Goal: Transaction & Acquisition: Purchase product/service

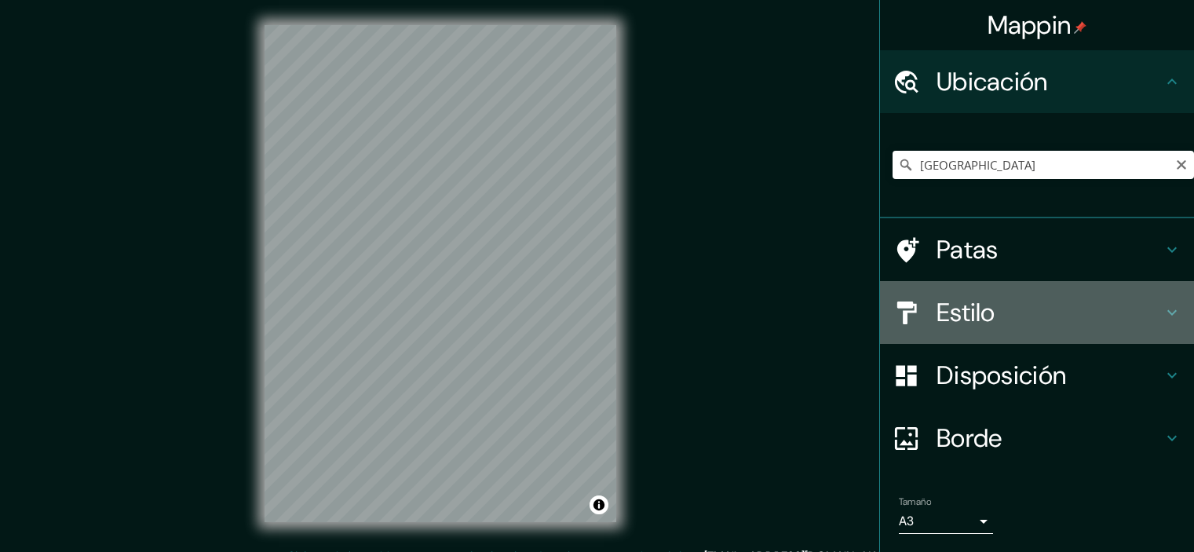
click at [952, 296] on font "Estilo" at bounding box center [966, 312] width 59 height 33
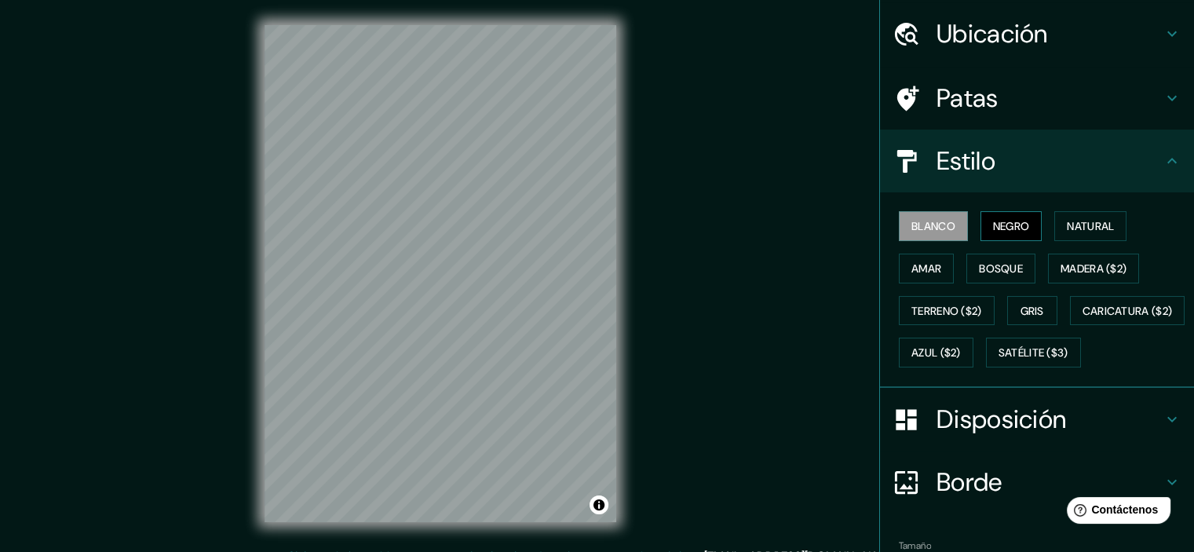
click at [981, 226] on button "Negro" at bounding box center [1012, 226] width 62 height 30
click at [928, 226] on font "Blanco" at bounding box center [934, 226] width 44 height 14
click at [899, 211] on button "Blanco" at bounding box center [933, 226] width 69 height 30
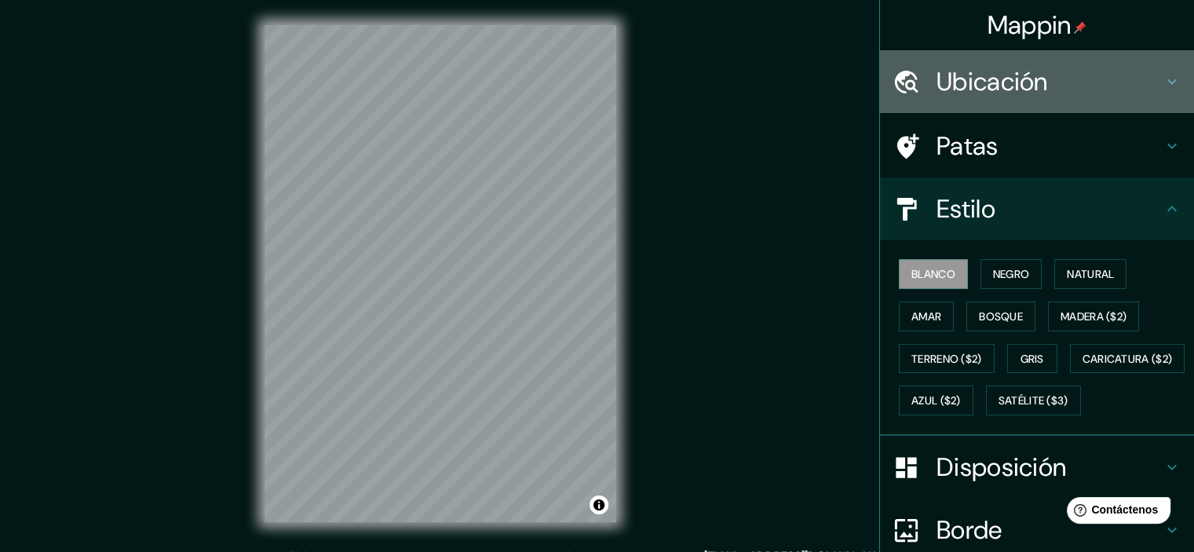
click at [962, 51] on div "Ubicación" at bounding box center [1037, 81] width 314 height 63
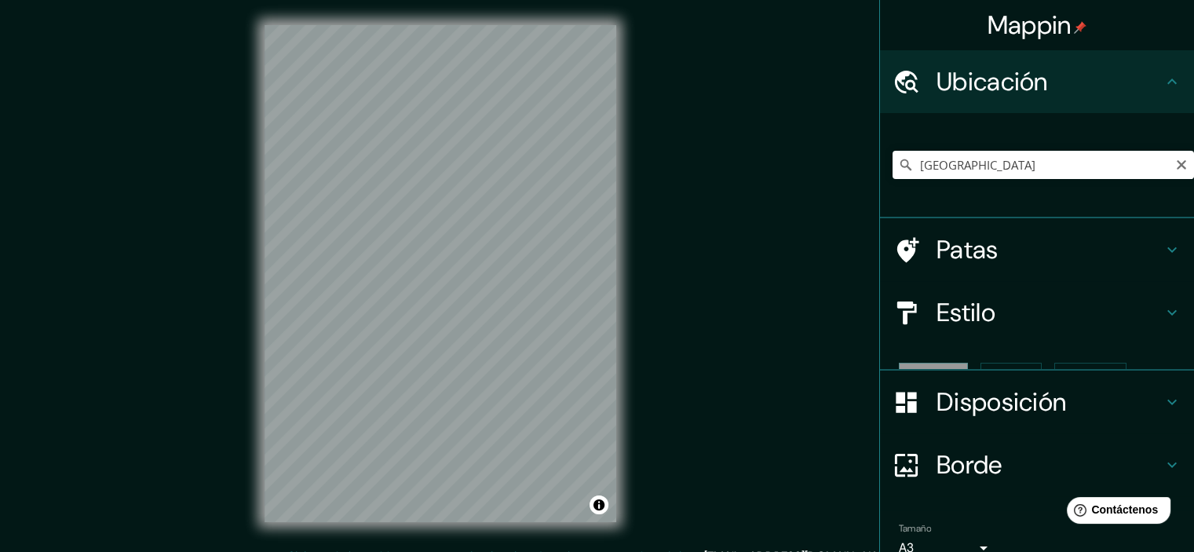
click at [959, 78] on font "Ubicación" at bounding box center [992, 81] width 111 height 33
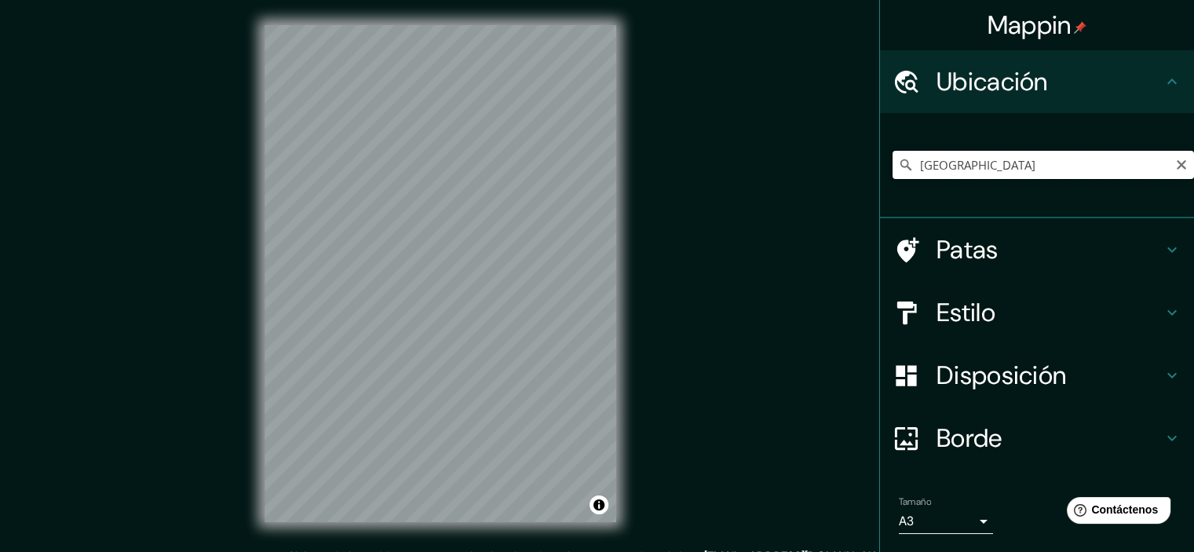
click at [952, 159] on input "Perú" at bounding box center [1044, 165] width 302 height 28
drag, startPoint x: 952, startPoint y: 163, endPoint x: 893, endPoint y: 164, distance: 59.7
click at [893, 164] on div "Perú" at bounding box center [1044, 165] width 302 height 28
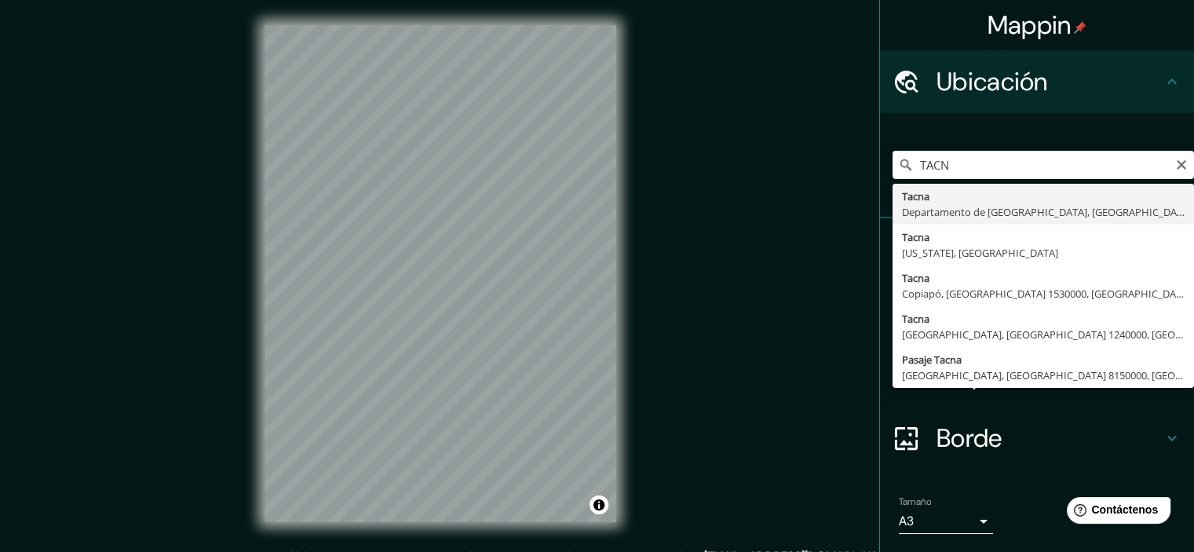
type input "[GEOGRAPHIC_DATA], [GEOGRAPHIC_DATA], [GEOGRAPHIC_DATA]"
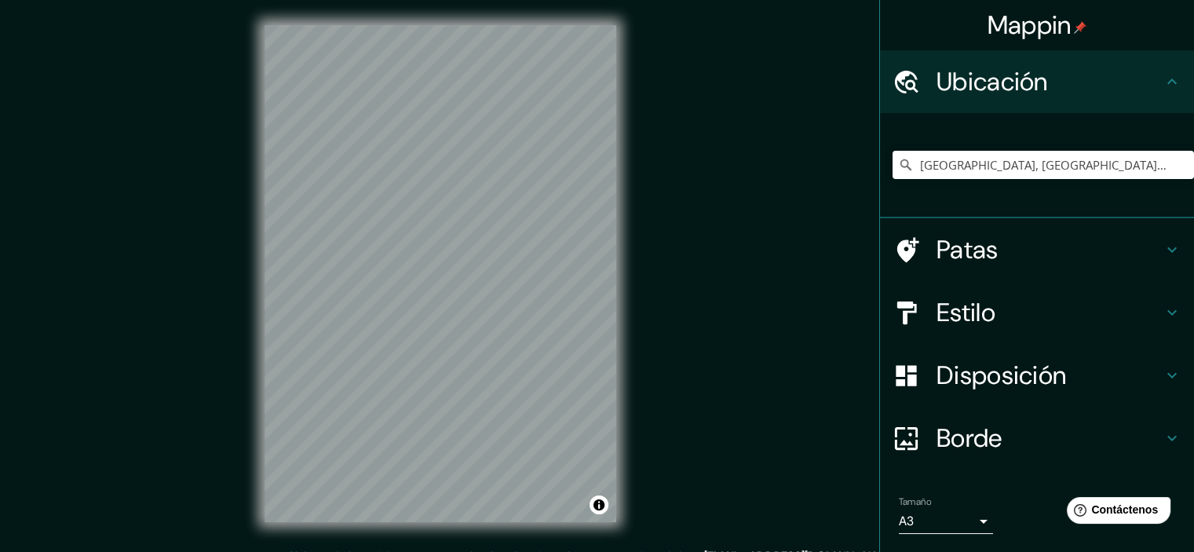
click at [911, 514] on body "Mappin Ubicación Tacna, Departamento de Tacna, Perú Patas Estilo Disposición Bo…" at bounding box center [597, 276] width 1194 height 552
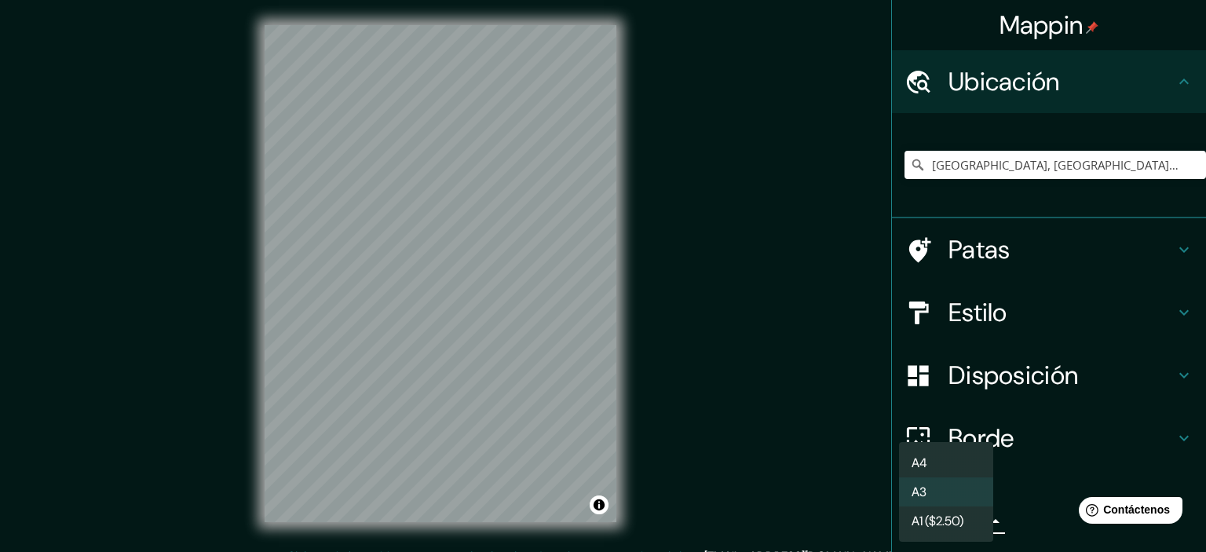
click at [933, 464] on li "A4" at bounding box center [946, 462] width 94 height 29
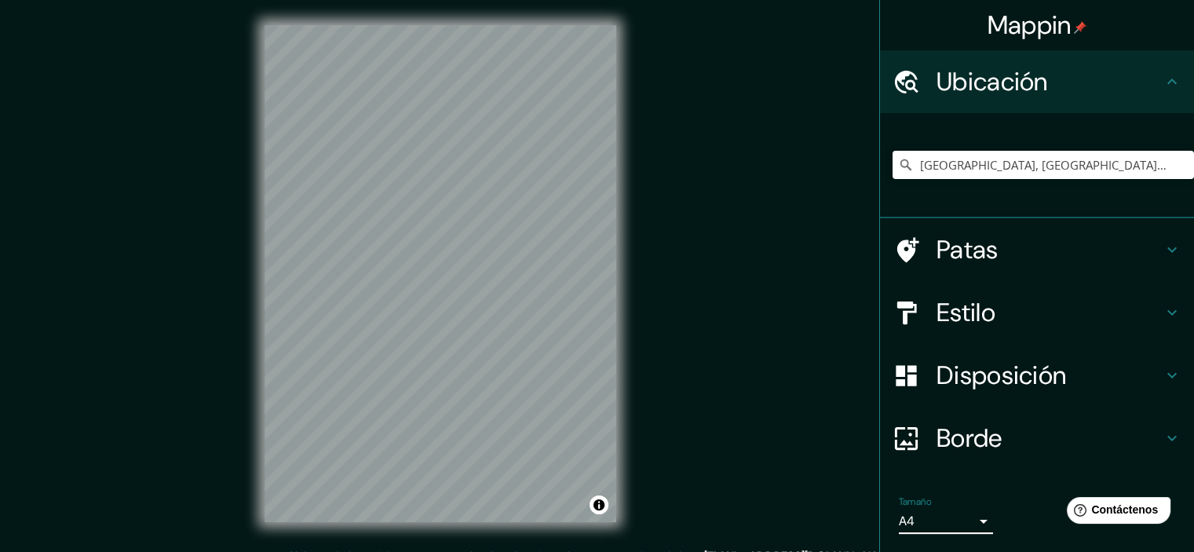
click at [935, 503] on div "Tamaño A4 a4" at bounding box center [946, 515] width 94 height 38
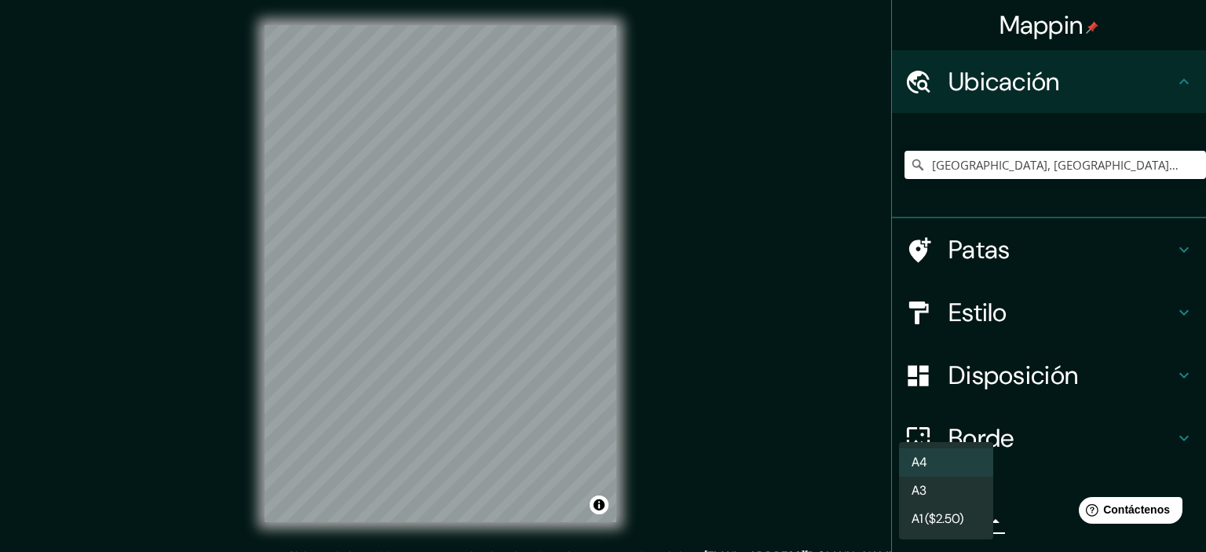
click at [934, 510] on body "Mappin Ubicación Tacna, Departamento de Tacna, Perú Patas Estilo Disposición Bo…" at bounding box center [603, 276] width 1206 height 552
click at [933, 486] on li "A3" at bounding box center [946, 491] width 94 height 29
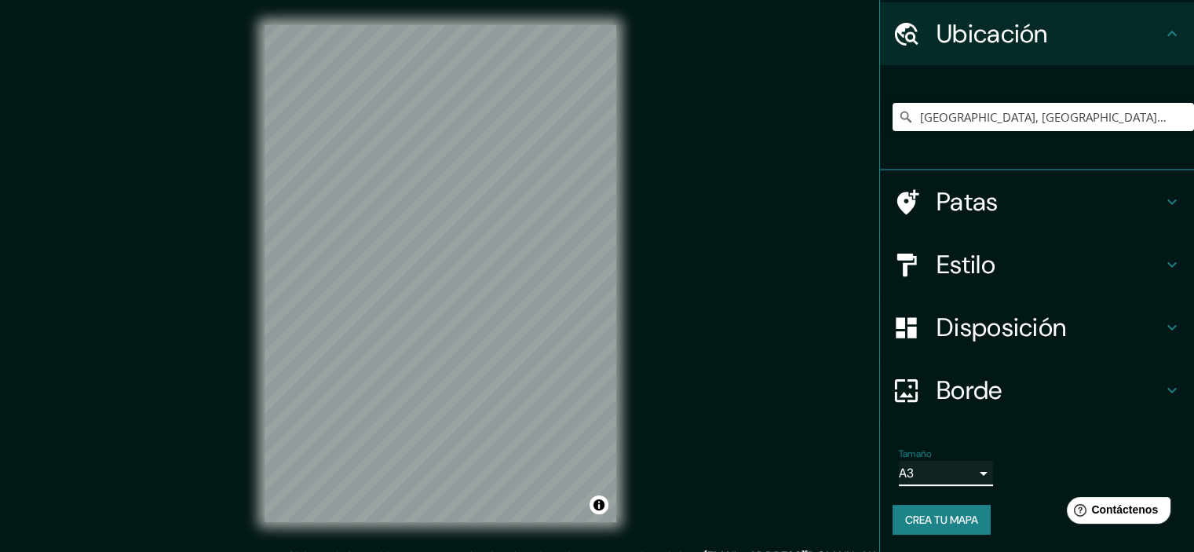
scroll to position [20, 0]
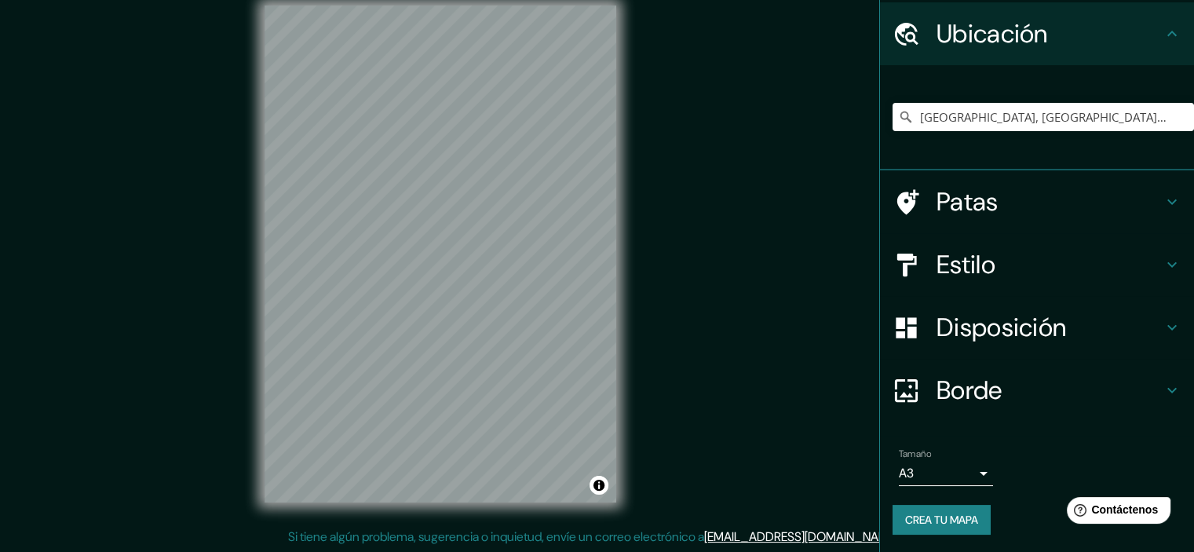
click at [949, 283] on div "Estilo" at bounding box center [1037, 264] width 314 height 63
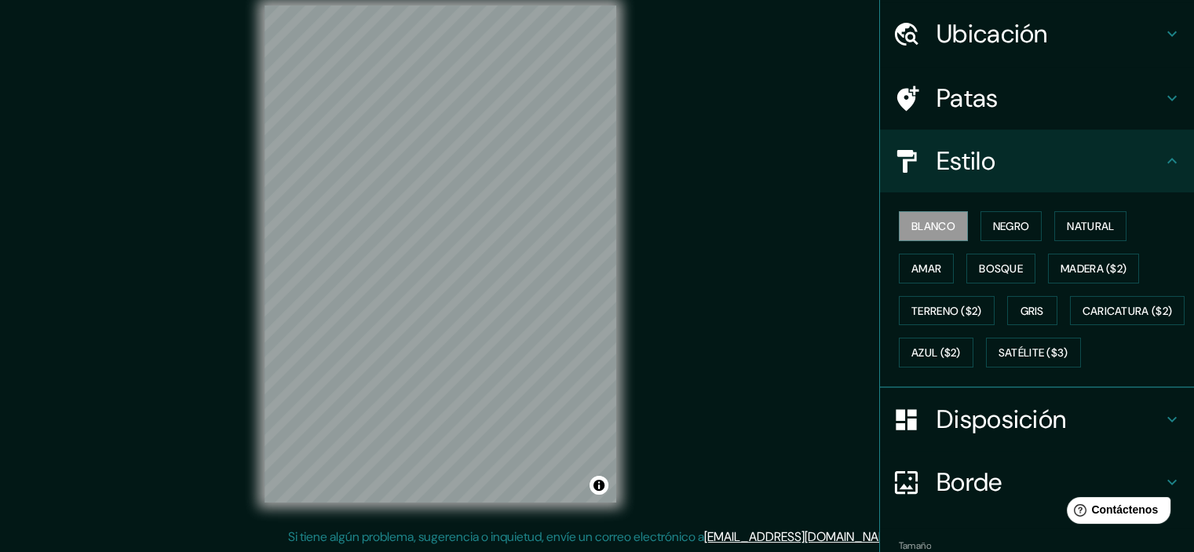
click at [716, 339] on div "Mappin Ubicación Tacna, Departamento de Tacna, Perú Patas Estilo Blanco Negro N…" at bounding box center [597, 266] width 1194 height 572
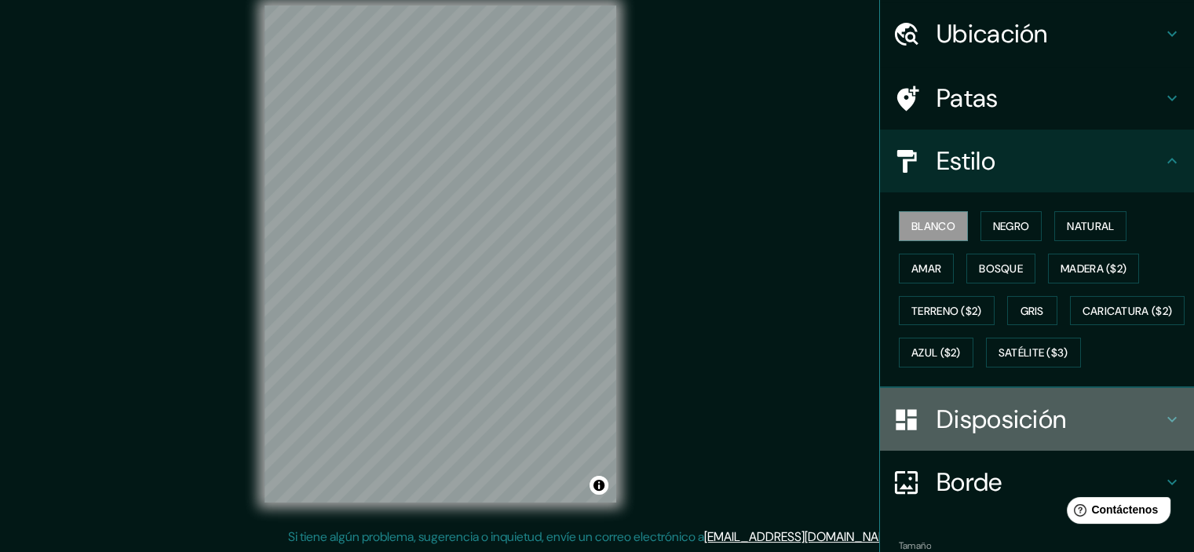
click at [1058, 435] on h4 "Disposición" at bounding box center [1050, 419] width 226 height 31
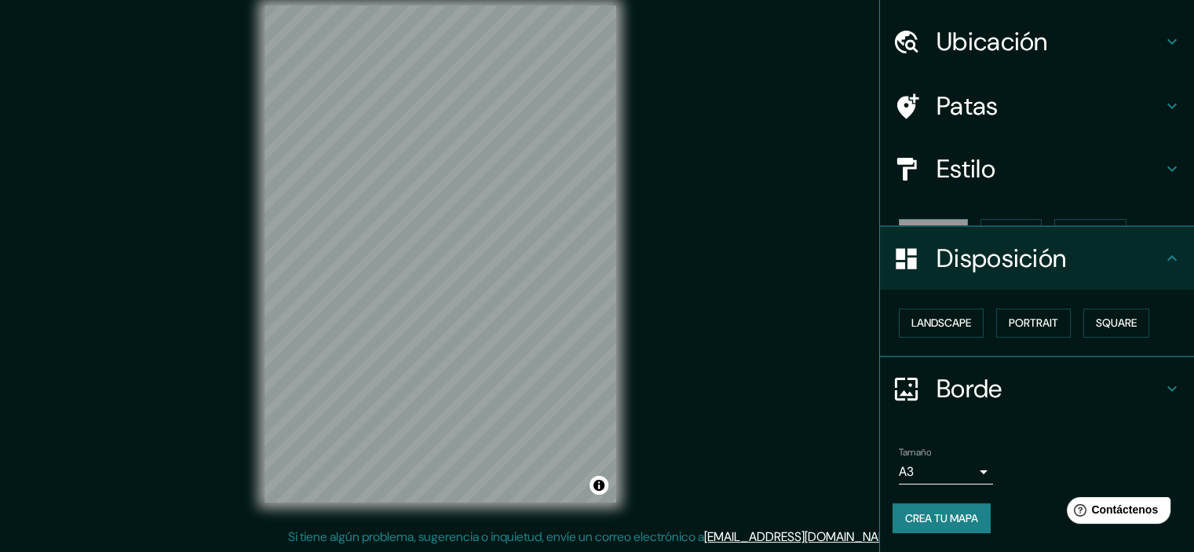
scroll to position [13, 0]
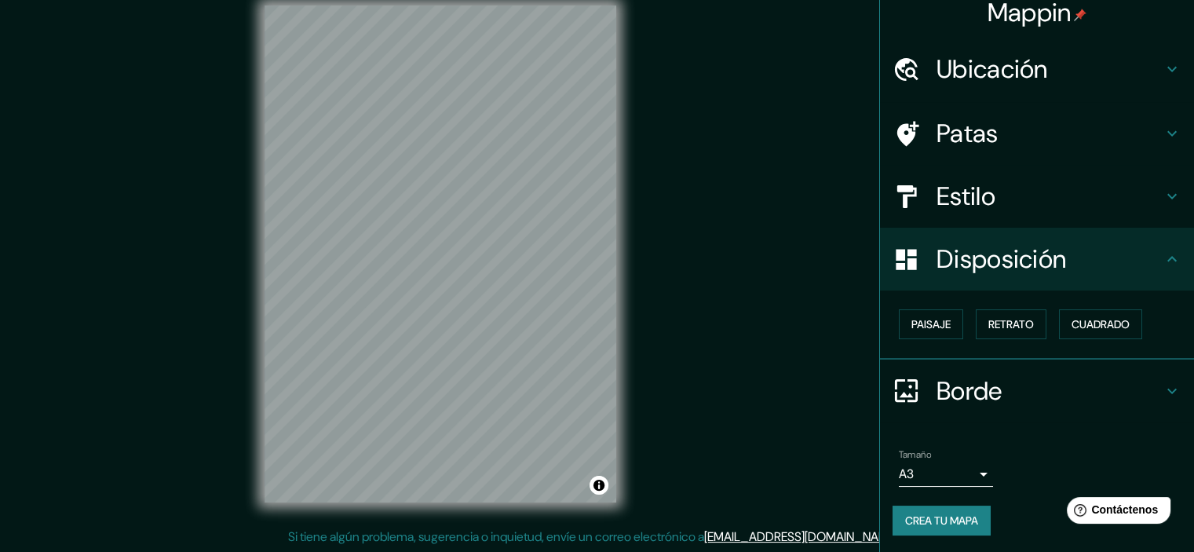
click at [961, 276] on div "Disposición" at bounding box center [1037, 259] width 314 height 63
click at [1082, 320] on font "Cuadrado" at bounding box center [1101, 324] width 58 height 14
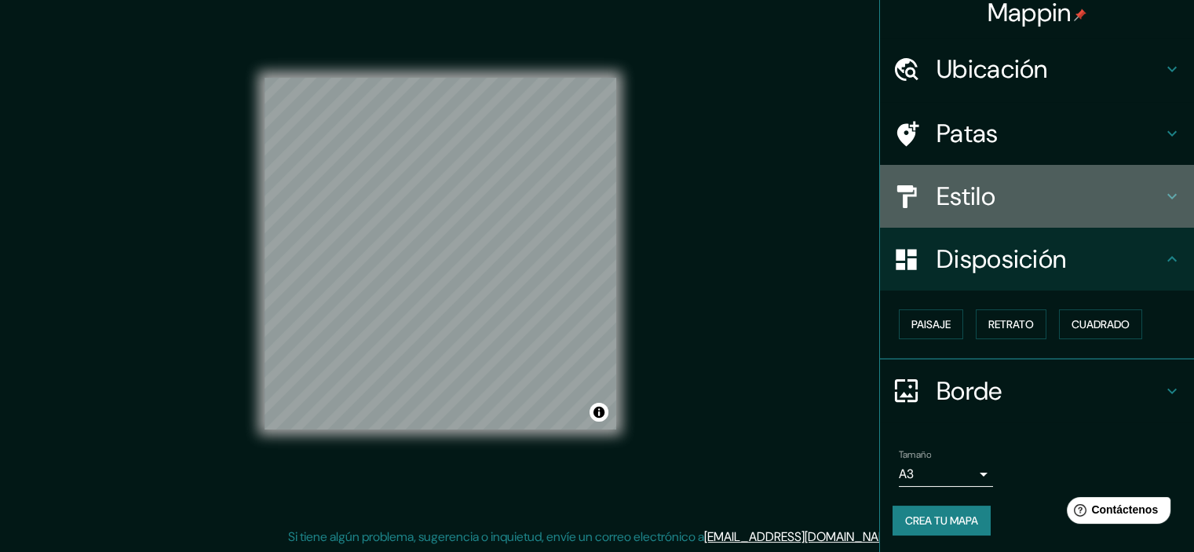
click at [940, 212] on font "Estilo" at bounding box center [966, 196] width 59 height 33
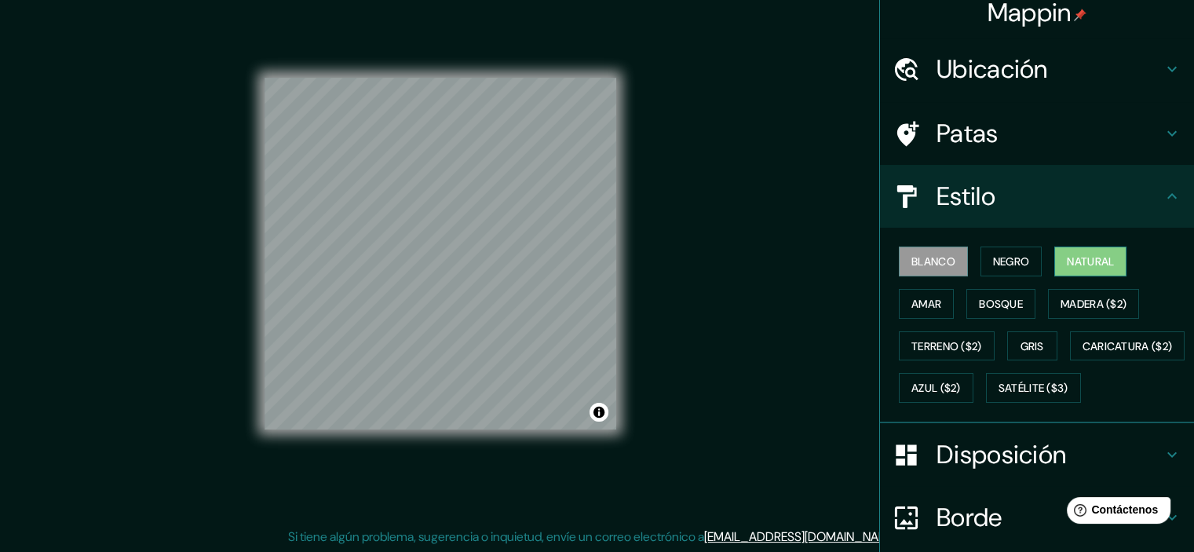
click at [1068, 260] on font "Natural" at bounding box center [1090, 261] width 47 height 14
click at [993, 257] on font "Negro" at bounding box center [1011, 261] width 37 height 14
click at [940, 263] on font "Blanco" at bounding box center [934, 261] width 44 height 14
click at [956, 195] on font "Estilo" at bounding box center [966, 196] width 59 height 33
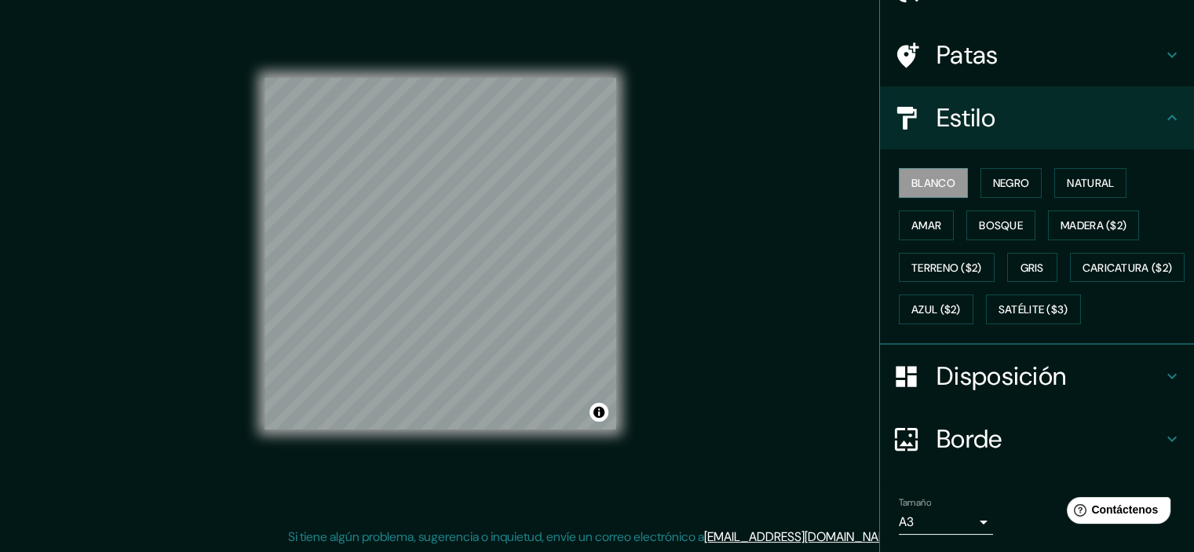
scroll to position [170, 0]
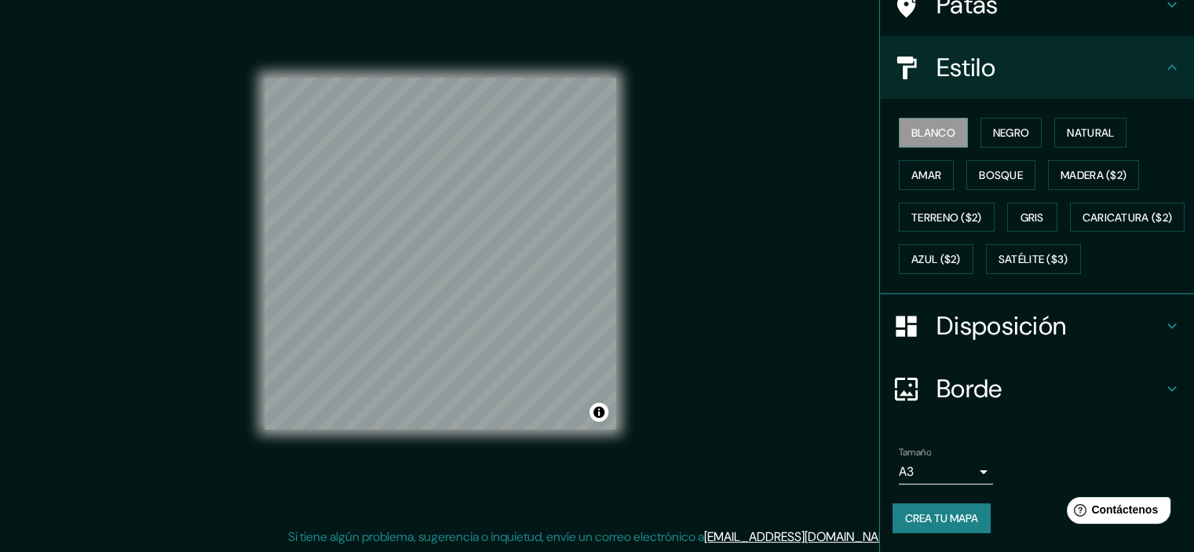
click at [937, 525] on font "Crea tu mapa" at bounding box center [941, 518] width 73 height 14
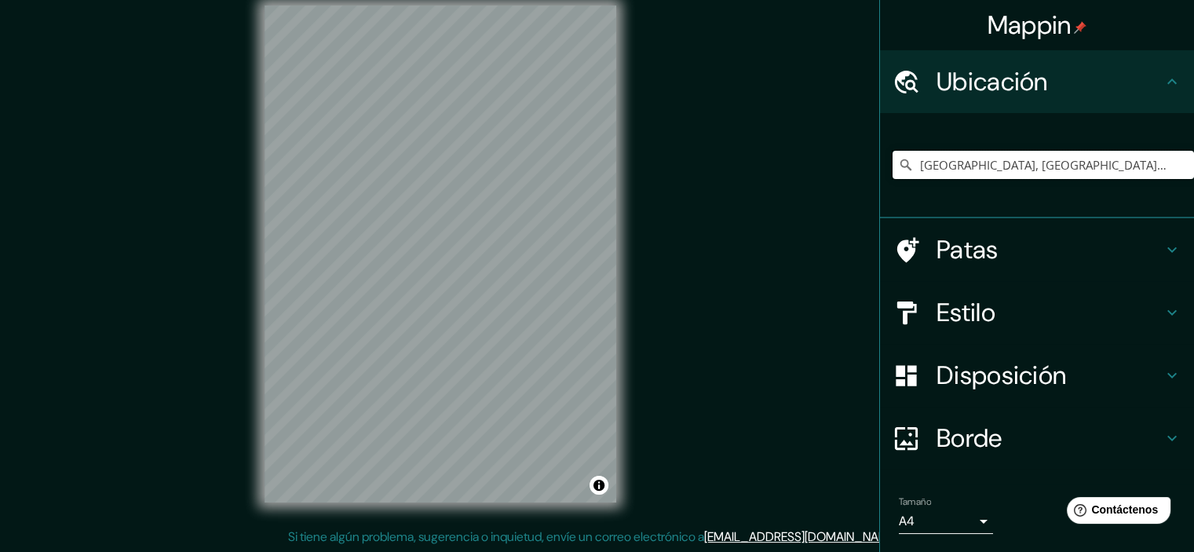
click at [1010, 168] on input "[GEOGRAPHIC_DATA], [GEOGRAPHIC_DATA], [GEOGRAPHIC_DATA]" at bounding box center [1044, 165] width 302 height 28
drag, startPoint x: 1116, startPoint y: 165, endPoint x: 1083, endPoint y: 165, distance: 33.0
click at [1083, 165] on input "[GEOGRAPHIC_DATA], [GEOGRAPHIC_DATA], [GEOGRAPHIC_DATA]" at bounding box center [1044, 165] width 302 height 28
click at [1016, 164] on input "Tacna, Departamento de Tacna, Perú" at bounding box center [1044, 165] width 302 height 28
click at [945, 167] on input "[GEOGRAPHIC_DATA], [GEOGRAPHIC_DATA], [GEOGRAPHIC_DATA]" at bounding box center [1044, 165] width 302 height 28
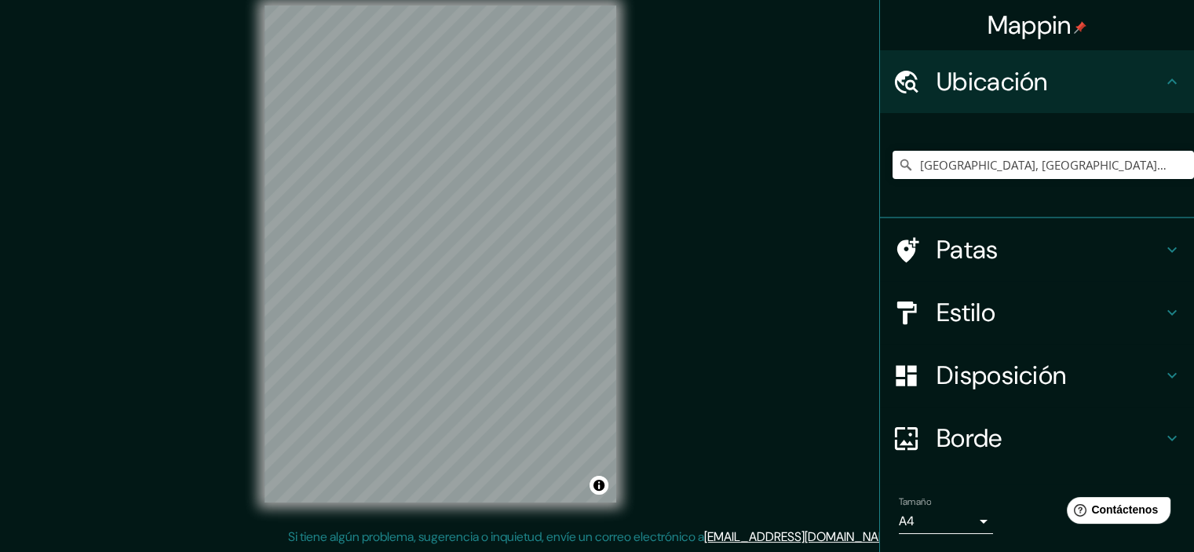
click at [1091, 108] on div "Ubicación" at bounding box center [1037, 81] width 314 height 63
click at [1096, 159] on input "[GEOGRAPHIC_DATA], [GEOGRAPHIC_DATA], [GEOGRAPHIC_DATA]" at bounding box center [1044, 165] width 302 height 28
click at [967, 312] on font "Estilo" at bounding box center [966, 312] width 59 height 33
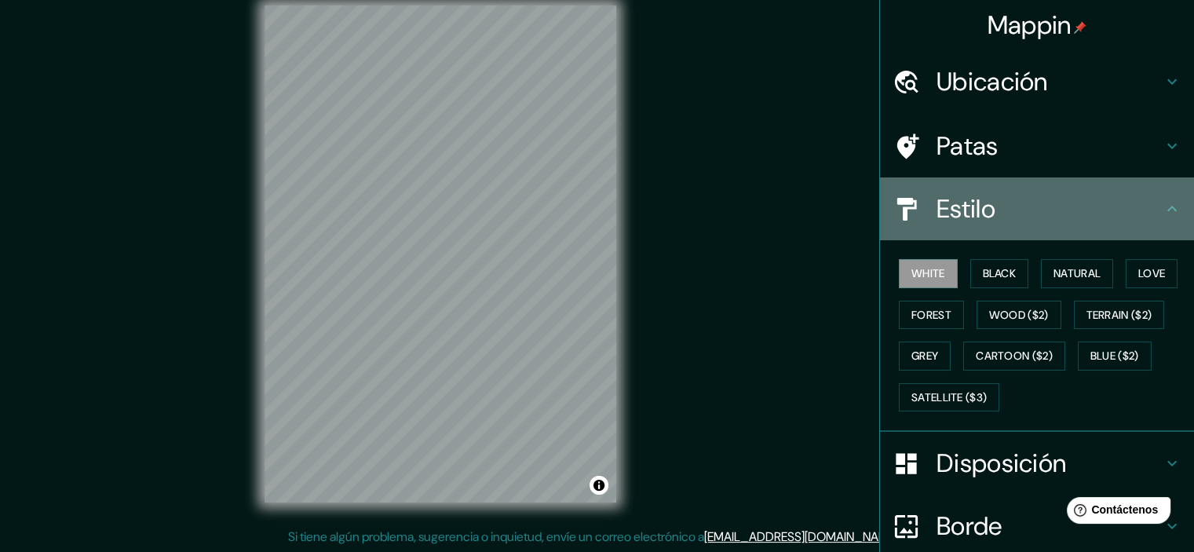
click at [1069, 211] on h4 "Estilo" at bounding box center [1050, 208] width 226 height 31
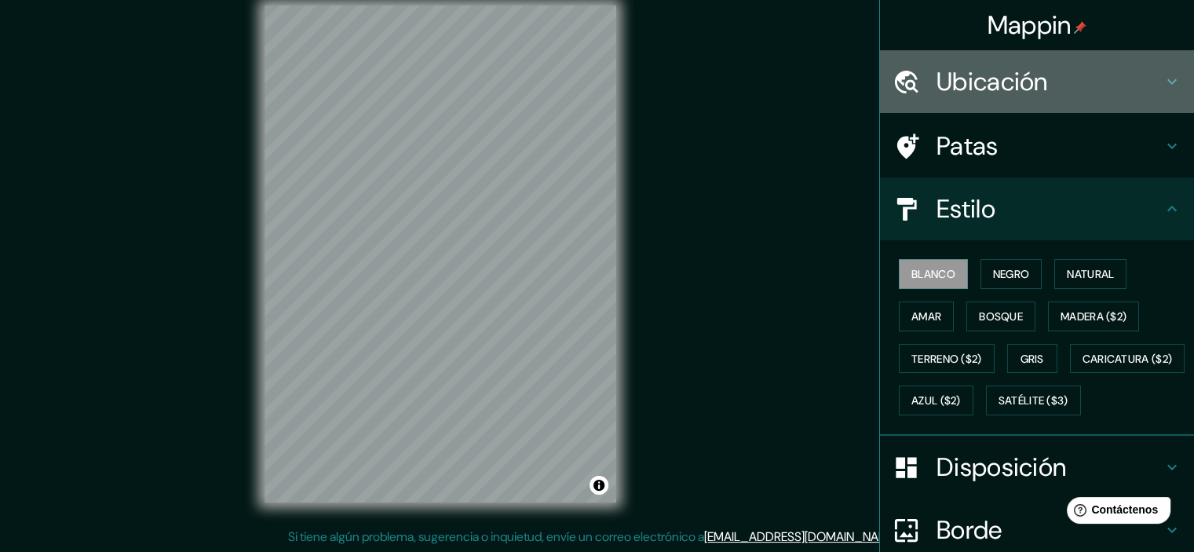
click at [999, 90] on font "Ubicación" at bounding box center [992, 81] width 111 height 33
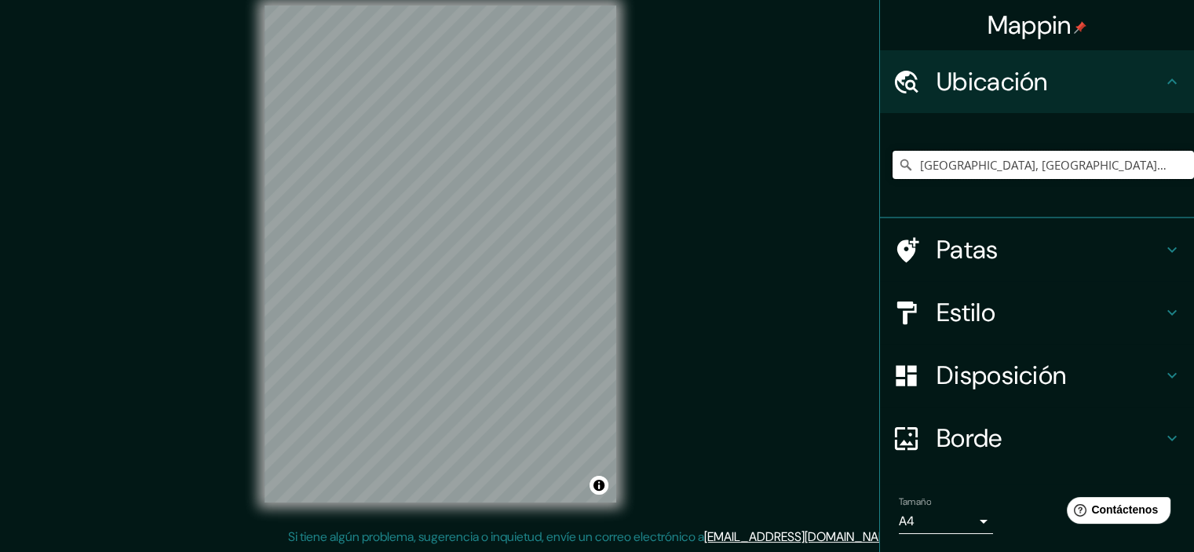
drag, startPoint x: 1120, startPoint y: 161, endPoint x: 623, endPoint y: 125, distance: 499.1
click at [623, 125] on div "Mappin Ubicación Tacna, Departamento de Tacna, Perú Patas Estilo Disposición Bo…" at bounding box center [597, 266] width 1194 height 572
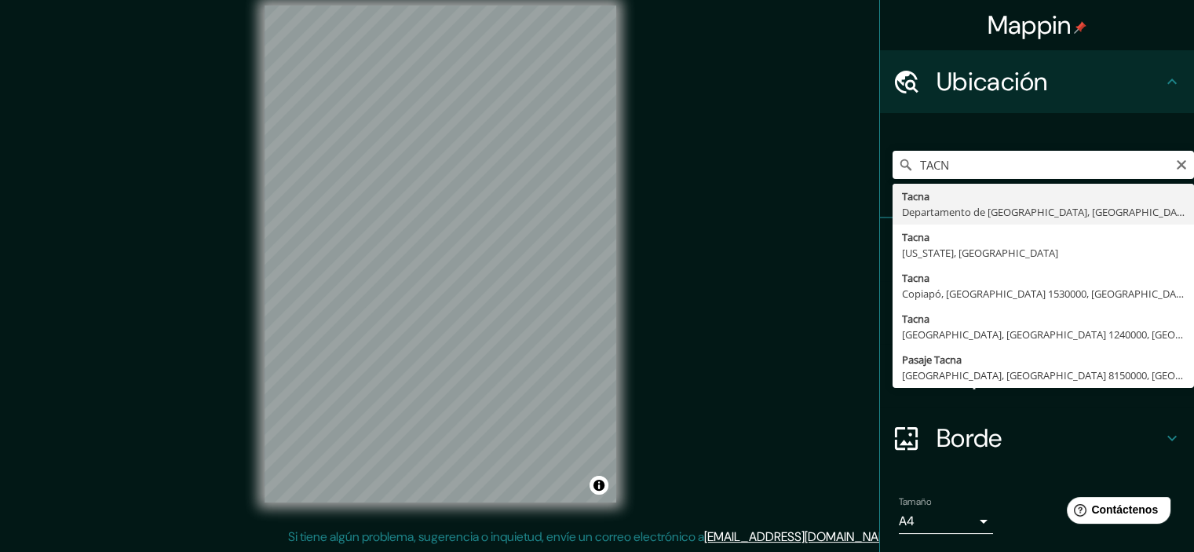
type input "[GEOGRAPHIC_DATA], [GEOGRAPHIC_DATA], [GEOGRAPHIC_DATA]"
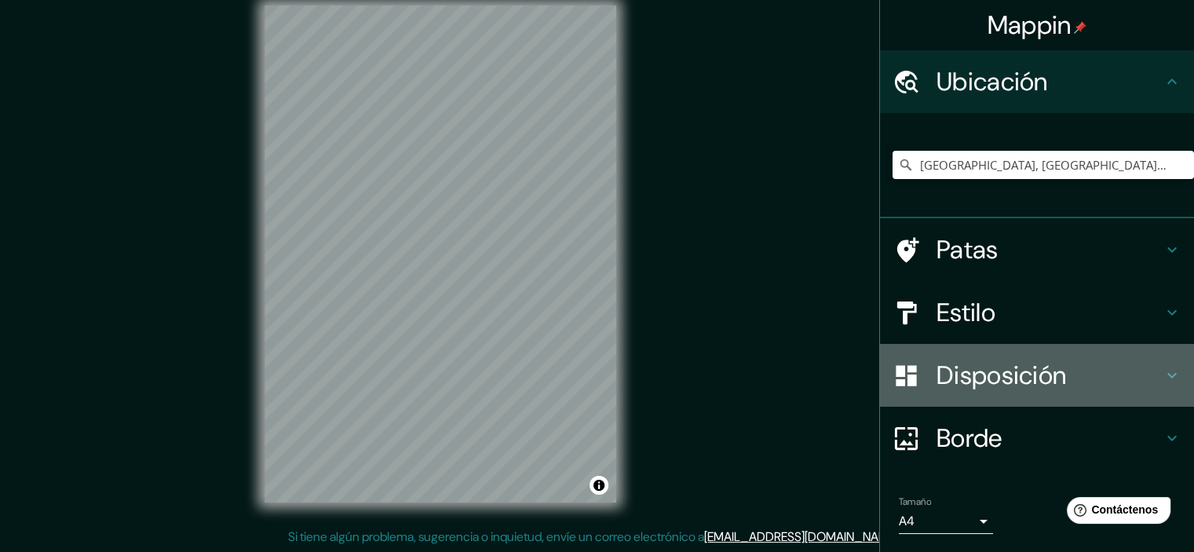
click at [1024, 367] on font "Disposición" at bounding box center [1002, 375] width 130 height 33
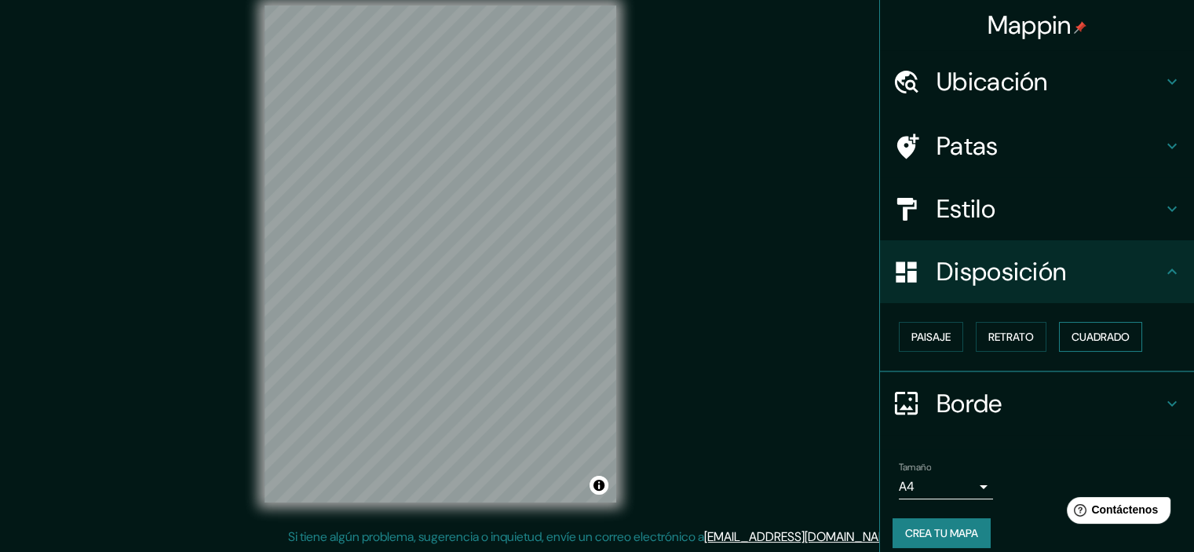
click at [1098, 347] on button "Cuadrado" at bounding box center [1100, 337] width 83 height 30
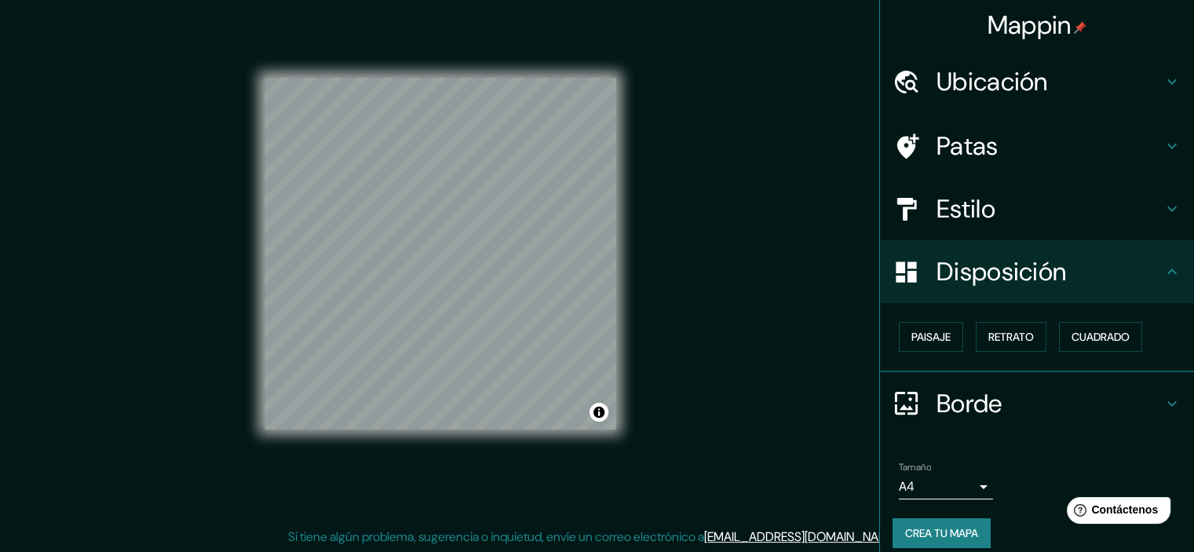
click at [955, 539] on font "Crea tu mapa" at bounding box center [941, 533] width 73 height 20
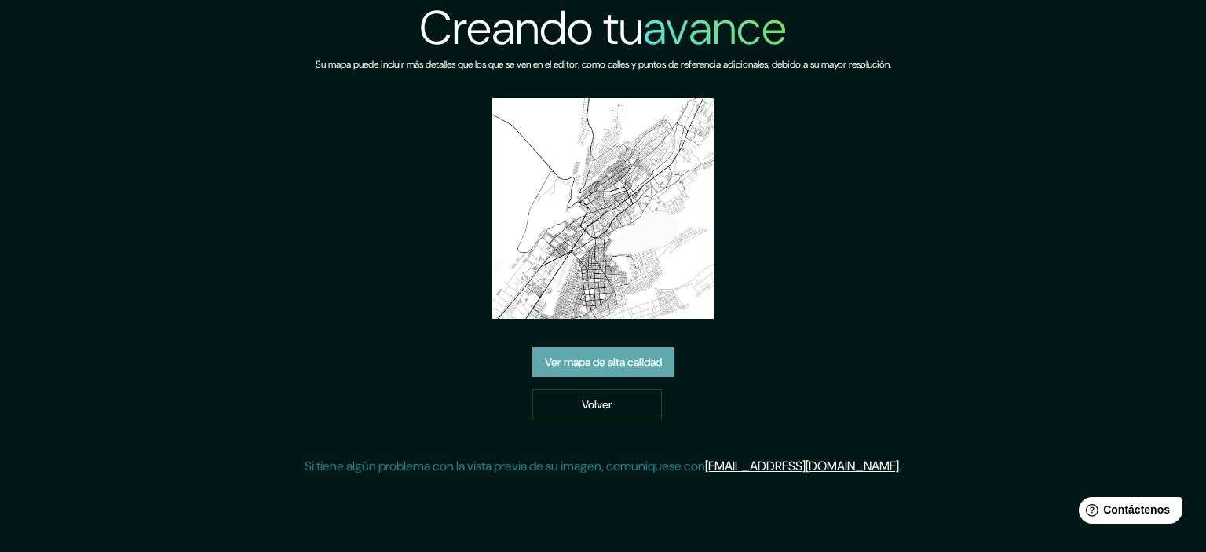
click at [618, 355] on font "Ver mapa de alta calidad" at bounding box center [603, 362] width 117 height 14
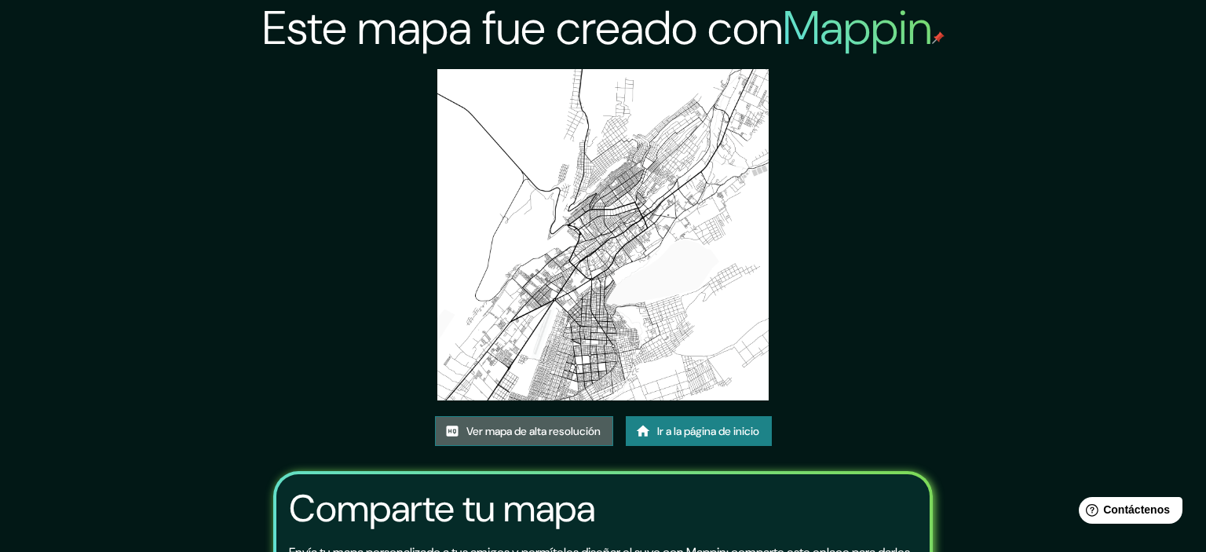
click at [515, 424] on font "Ver mapa de alta resolución" at bounding box center [533, 431] width 134 height 14
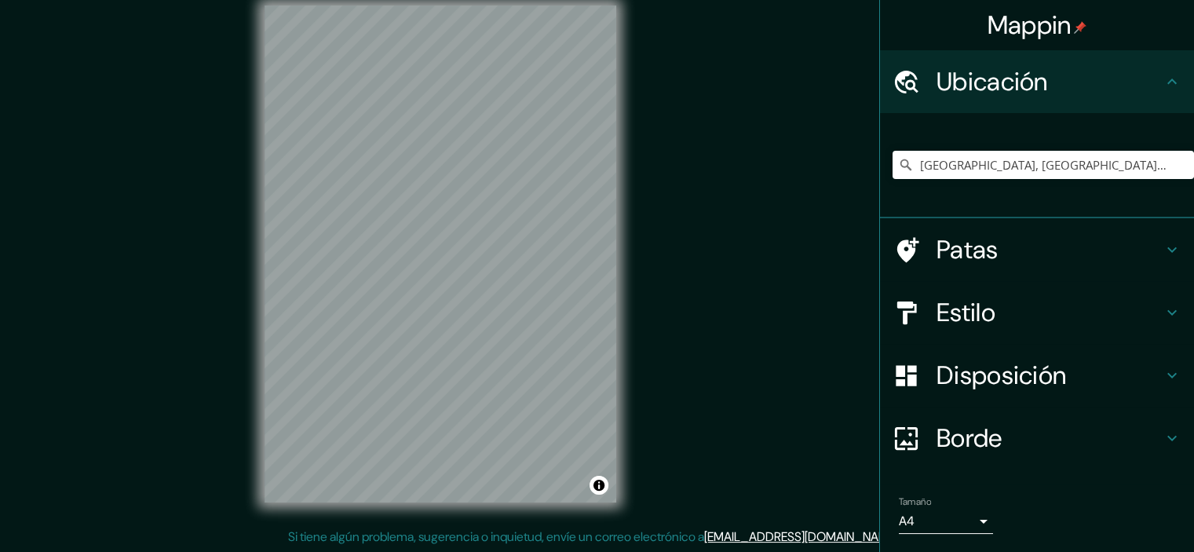
click at [722, 167] on div "Mappin Ubicación [GEOGRAPHIC_DATA], [GEOGRAPHIC_DATA], [GEOGRAPHIC_DATA] Patas …" at bounding box center [597, 266] width 1194 height 572
type input "R"
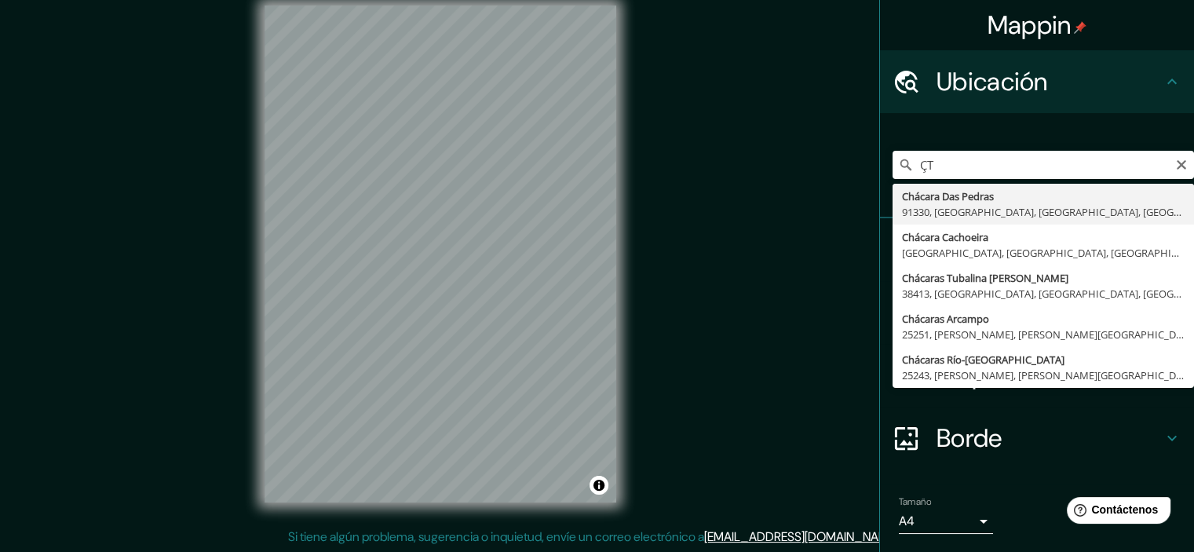
type input "Ç"
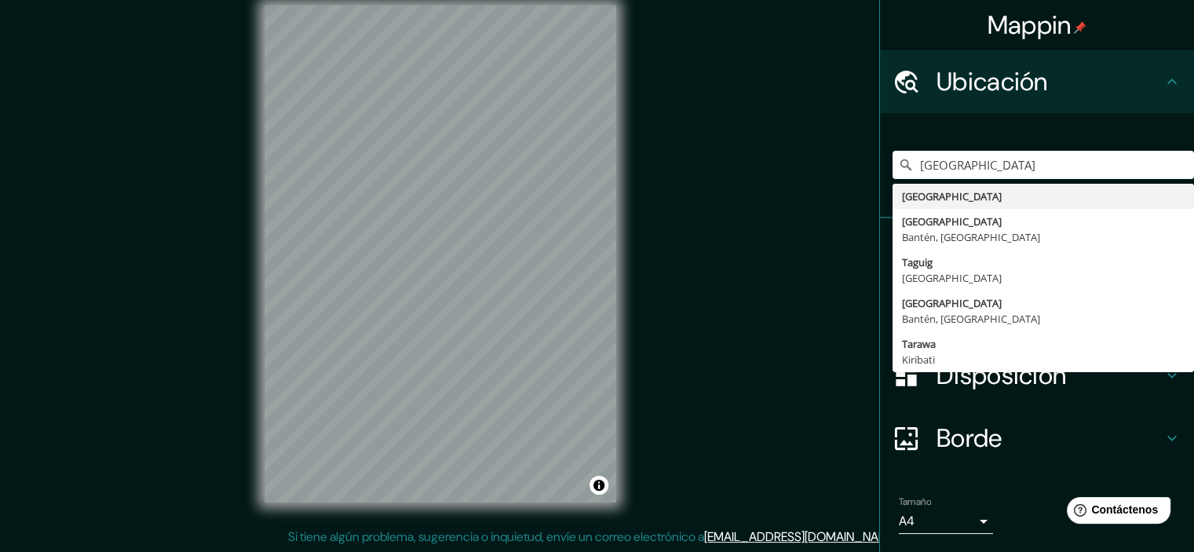
drag, startPoint x: 970, startPoint y: 174, endPoint x: 759, endPoint y: 155, distance: 212.0
click at [759, 155] on div "Mappin Ubicación [GEOGRAPHIC_DATA] [GEOGRAPHIC_DATA] [GEOGRAPHIC_DATA] [GEOGRAP…" at bounding box center [597, 266] width 1194 height 572
type input "R"
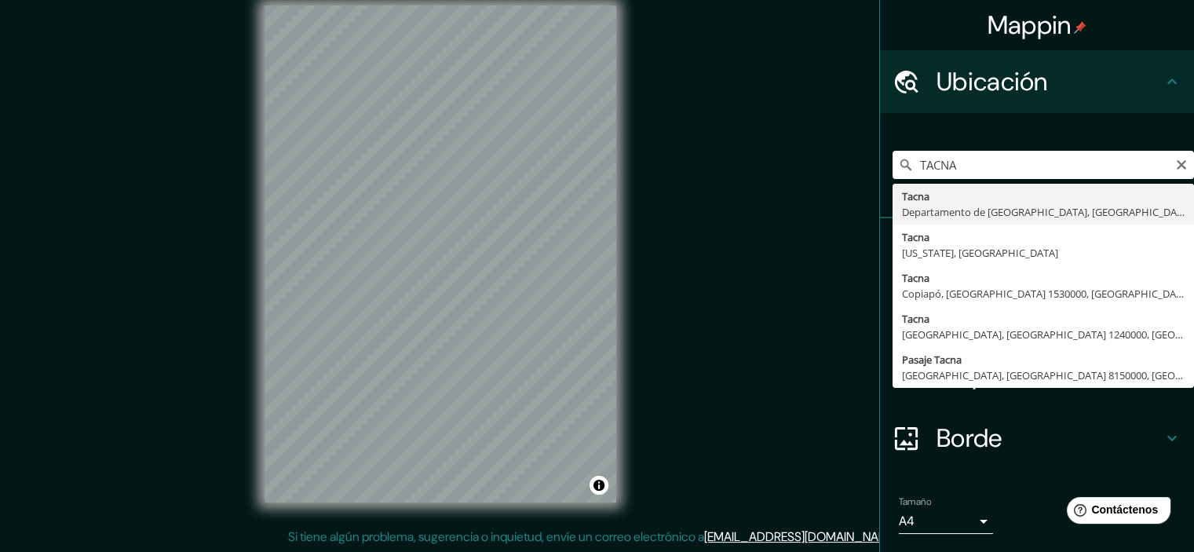
type input "[GEOGRAPHIC_DATA], [GEOGRAPHIC_DATA], [GEOGRAPHIC_DATA]"
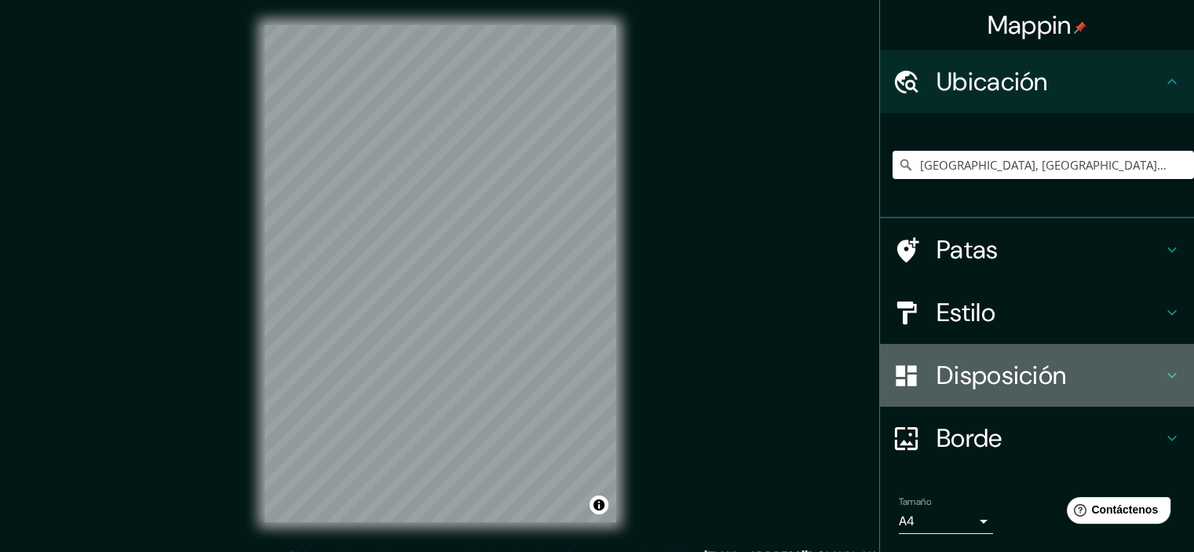
click at [978, 369] on font "Disposición" at bounding box center [1002, 375] width 130 height 33
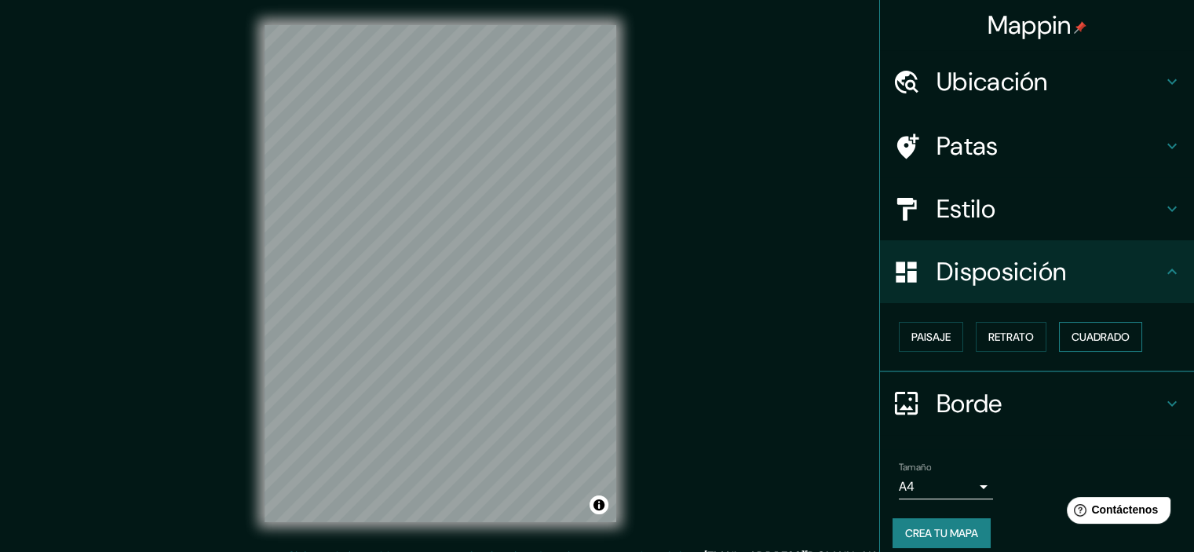
click at [1105, 331] on font "Cuadrado" at bounding box center [1101, 337] width 58 height 14
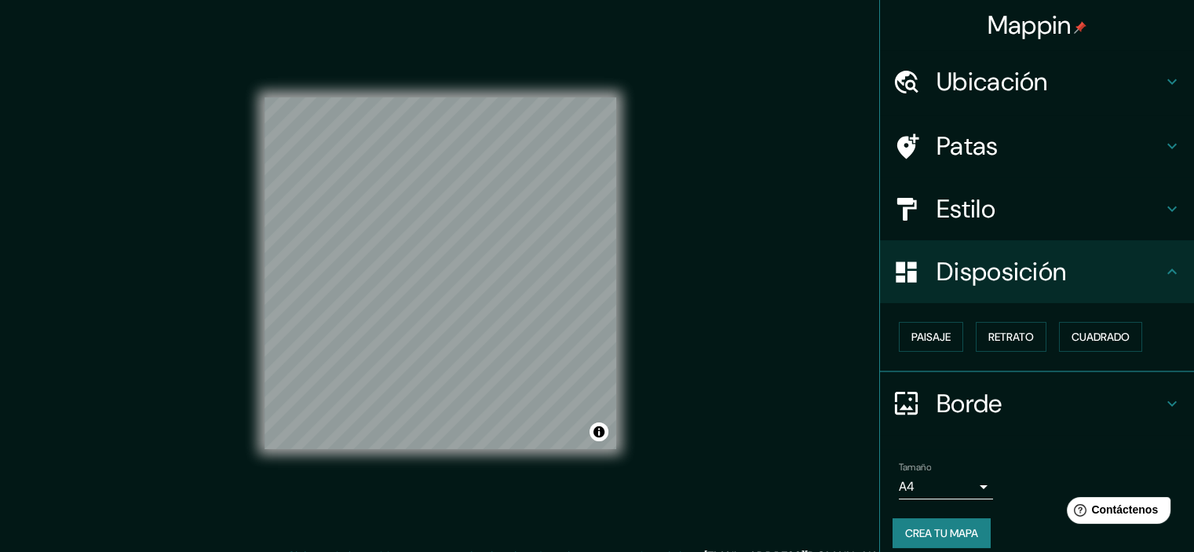
click at [949, 537] on font "Crea tu mapa" at bounding box center [941, 533] width 73 height 14
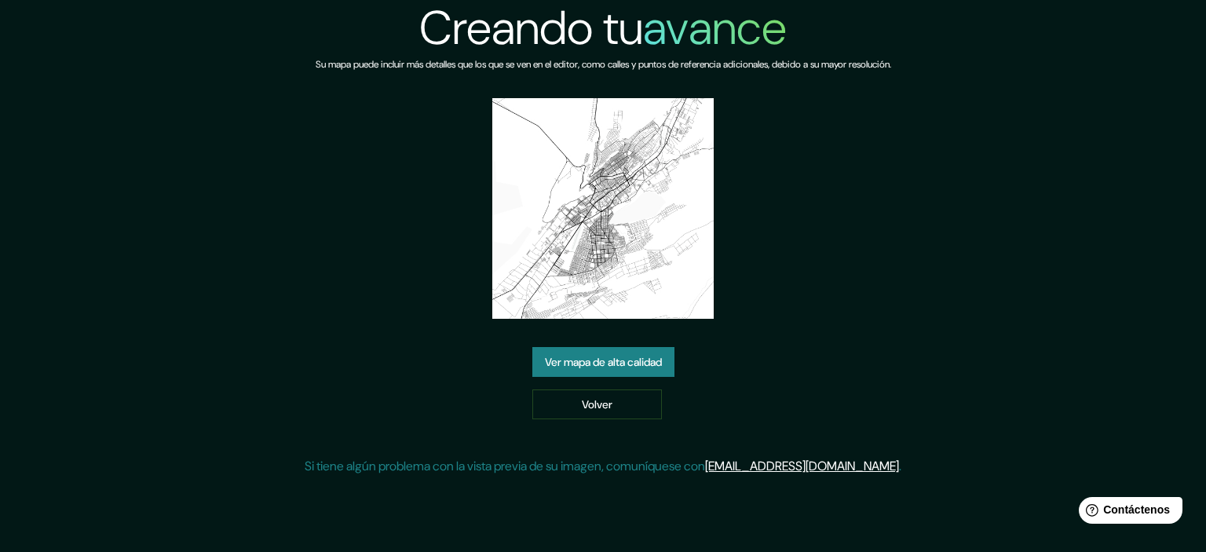
click at [594, 351] on link "Ver mapa de alta calidad" at bounding box center [603, 362] width 142 height 30
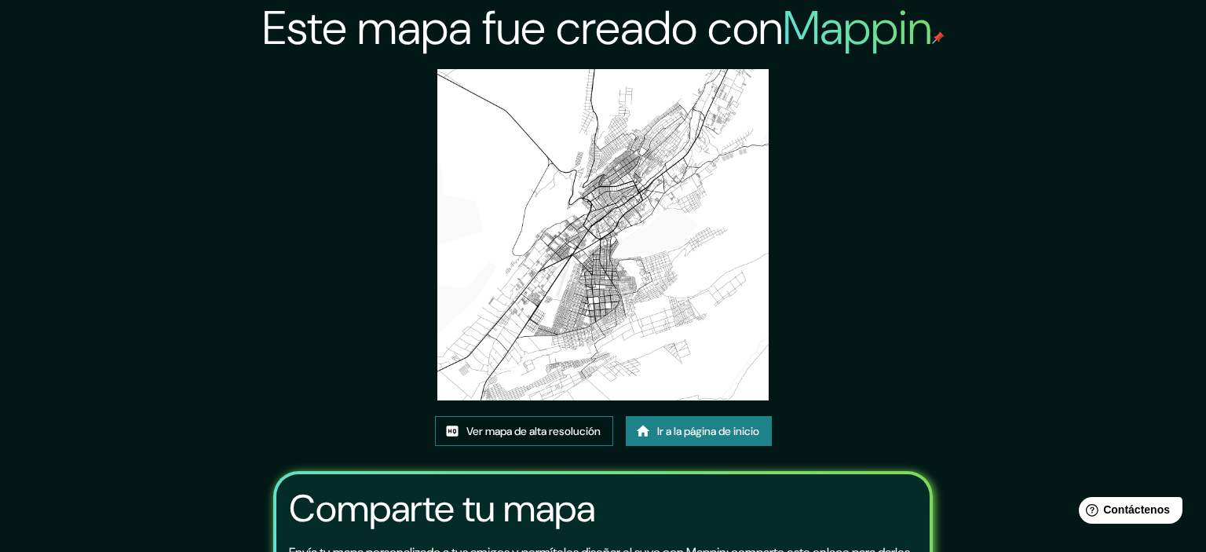
click at [509, 116] on div "Este mapa fue creado con Mappin Ver mapa de alta resolución Ir a la página de i…" at bounding box center [602, 363] width 697 height 726
